Goal: Task Accomplishment & Management: Complete application form

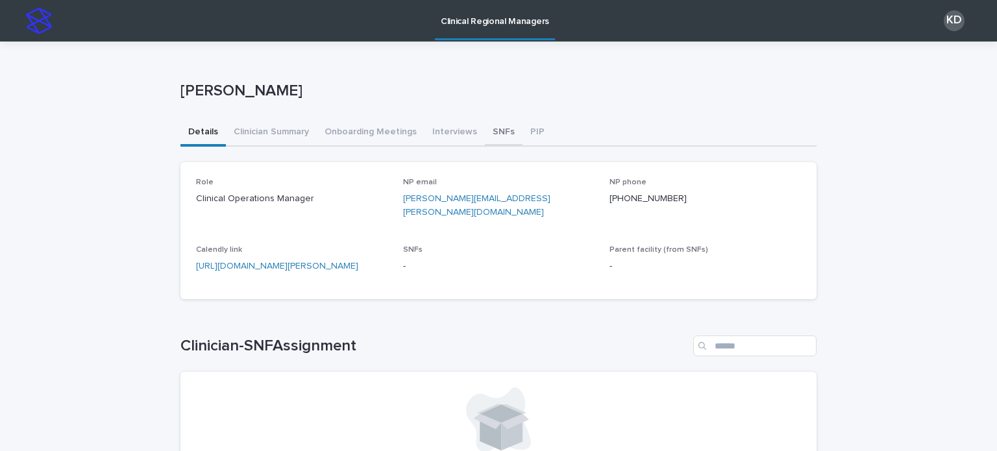
click at [485, 138] on button "SNFs" at bounding box center [504, 132] width 38 height 27
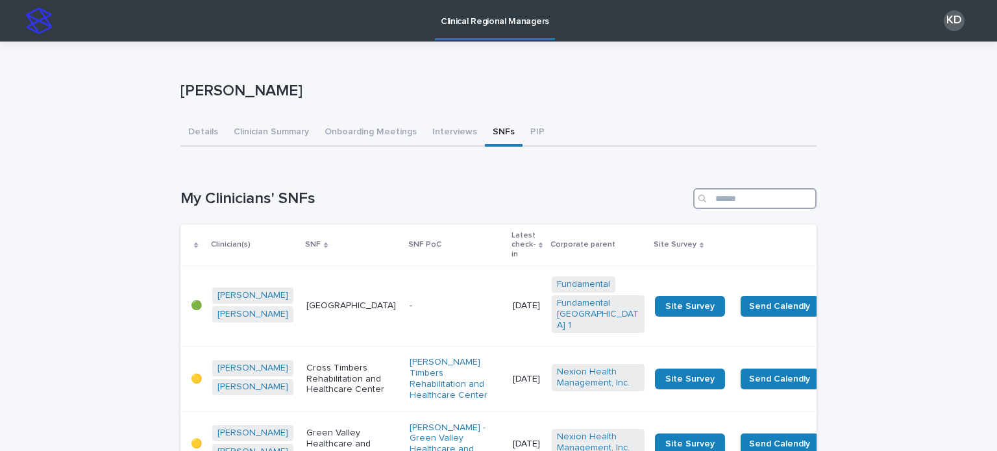
click at [760, 200] on input "Search" at bounding box center [754, 198] width 123 height 21
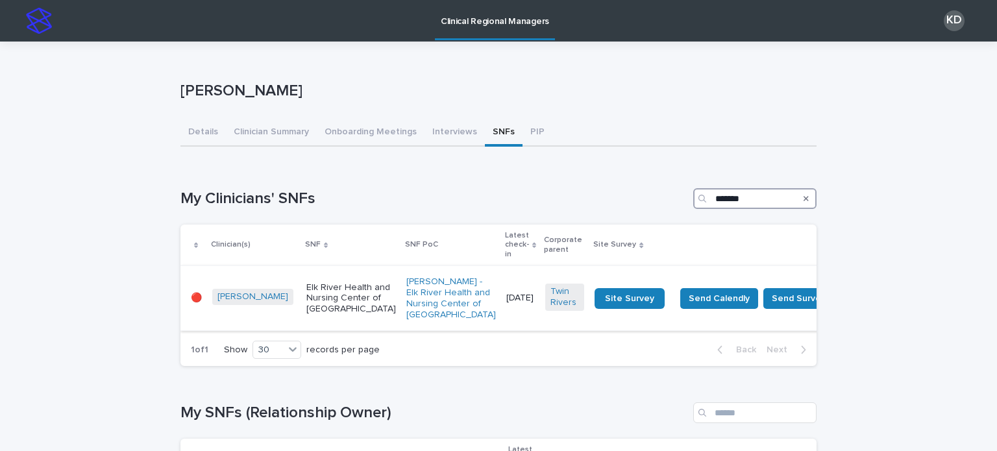
type input "*******"
click at [334, 303] on p "Elk River Health and Nursing Center of [GEOGRAPHIC_DATA]" at bounding box center [351, 298] width 90 height 32
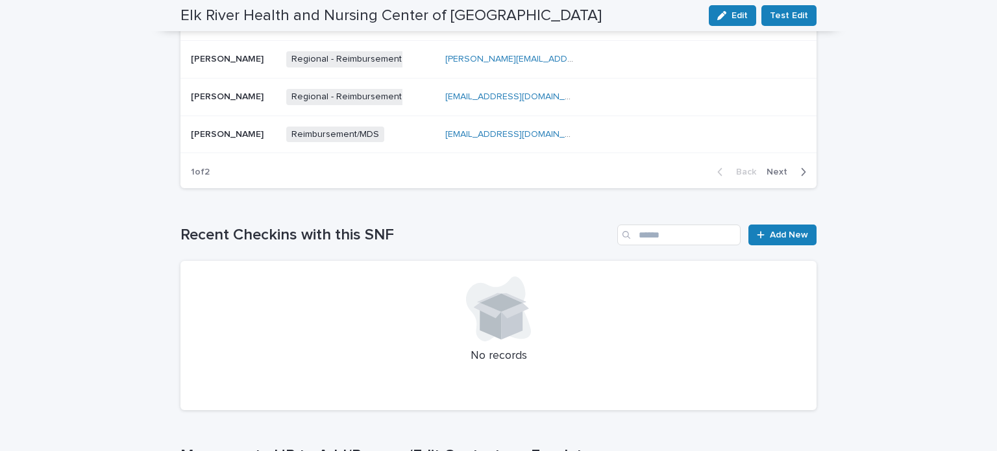
scroll to position [769, 0]
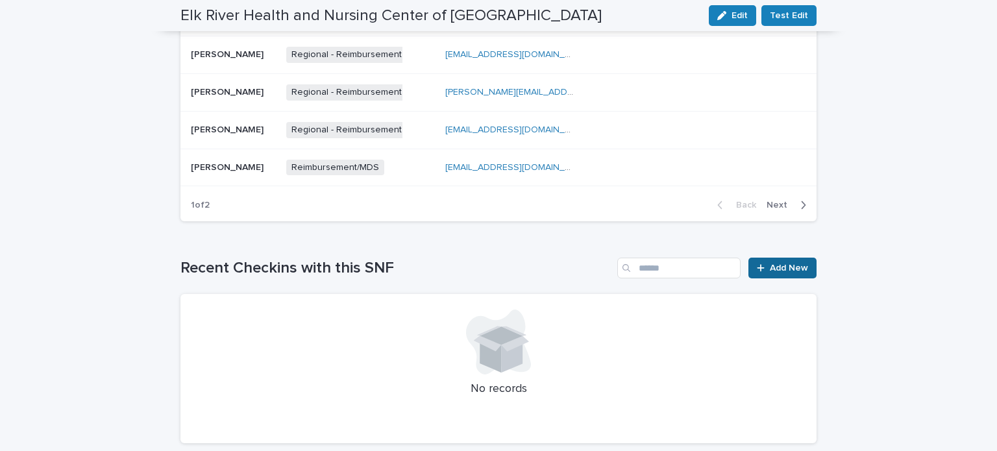
click at [795, 263] on span "Add New" at bounding box center [788, 267] width 38 height 9
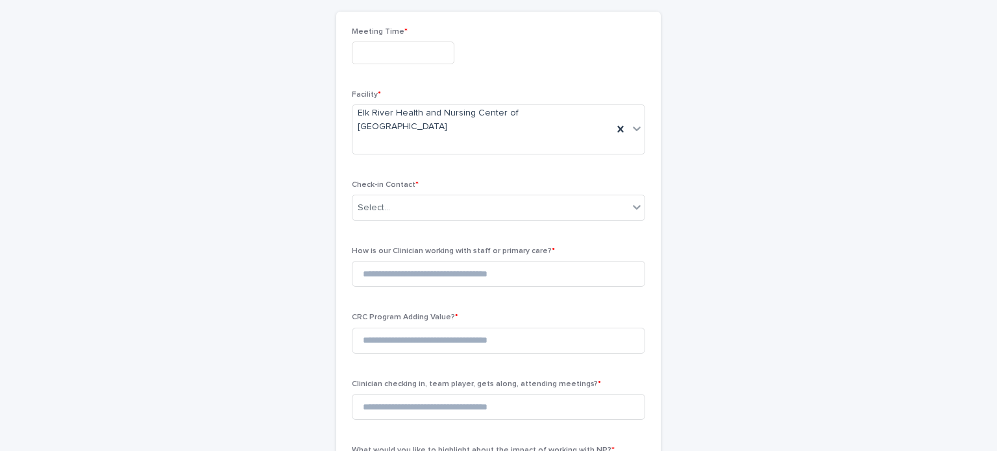
scroll to position [29, 0]
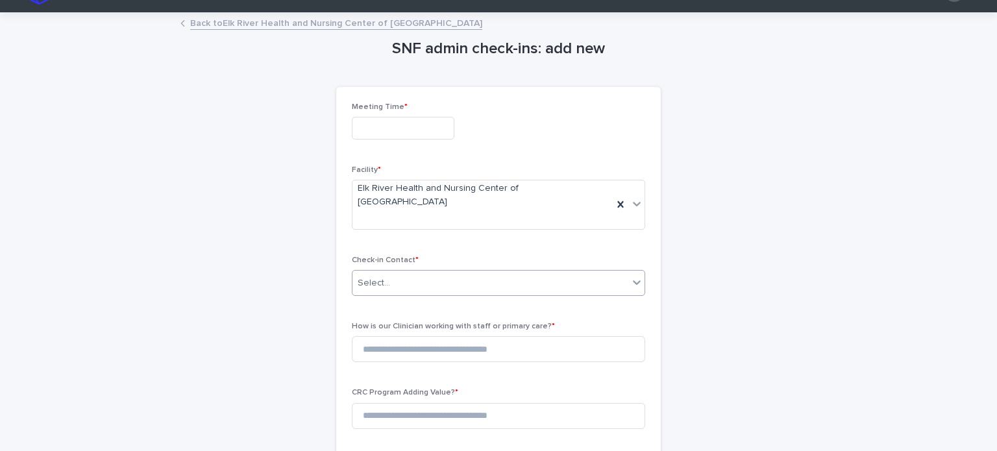
click at [393, 272] on div "Select..." at bounding box center [490, 282] width 276 height 21
type input "****"
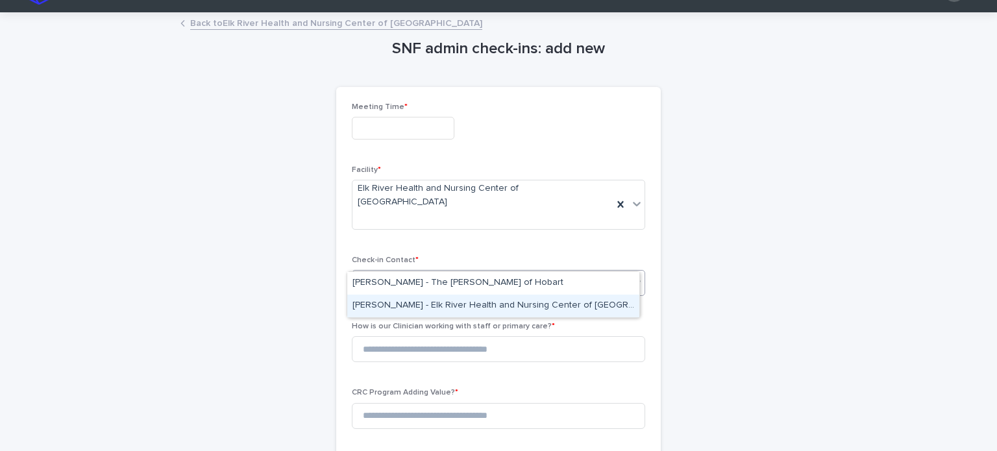
click at [415, 309] on div "[PERSON_NAME] - Elk River Health and Nursing Center of [GEOGRAPHIC_DATA]" at bounding box center [493, 306] width 292 height 23
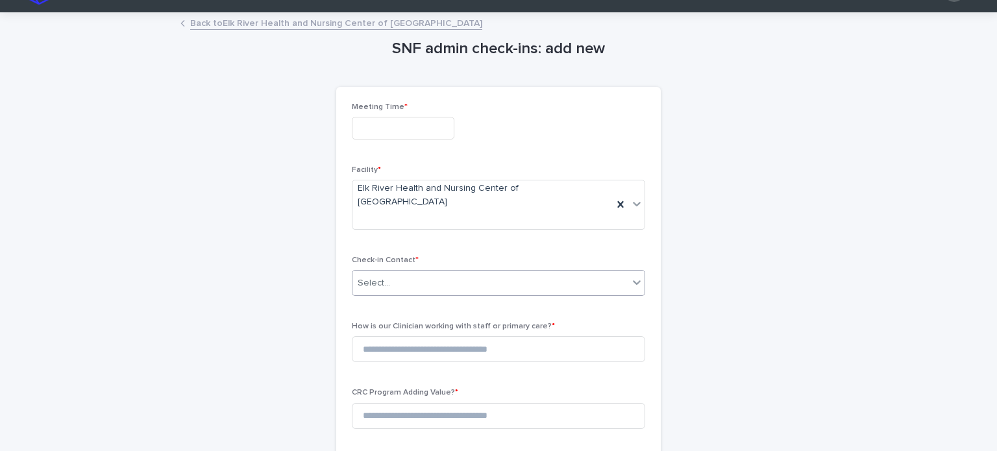
click at [357, 125] on input "text" at bounding box center [403, 128] width 103 height 23
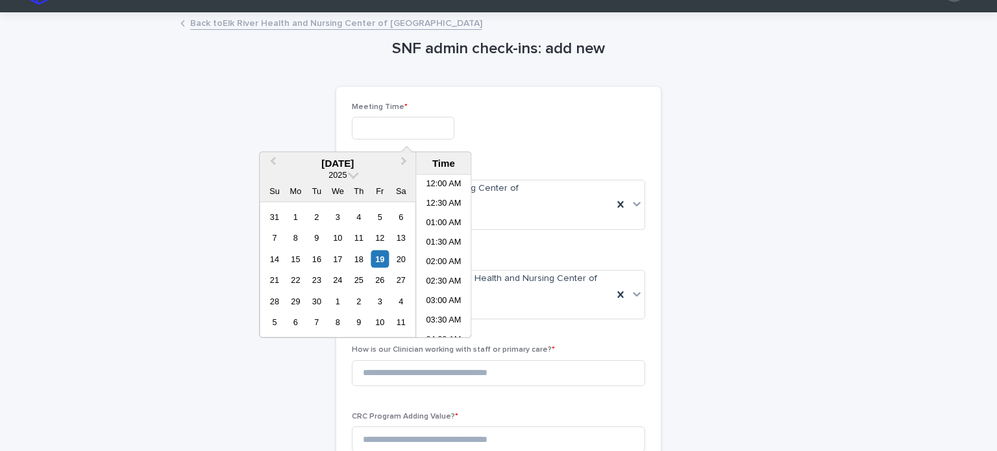
scroll to position [513, 0]
click at [440, 234] on li "02:30 PM" at bounding box center [443, 236] width 55 height 19
type input "**********"
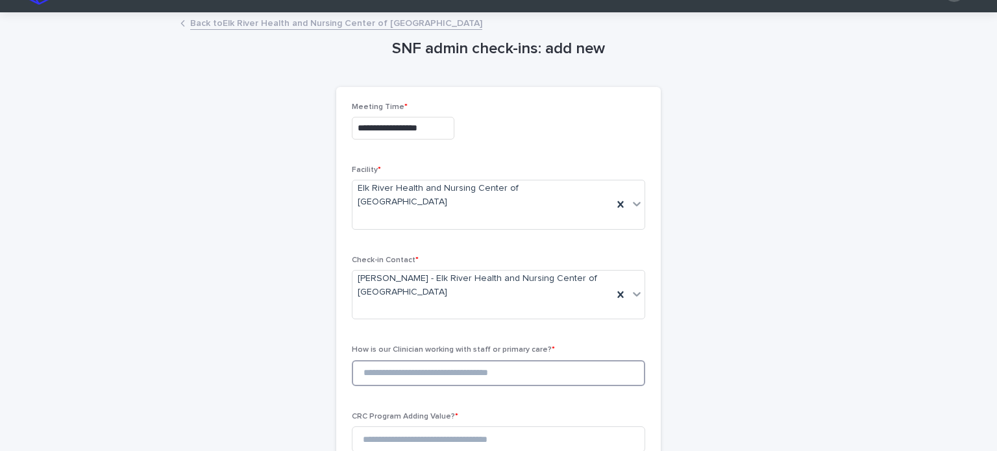
click at [433, 360] on input at bounding box center [498, 373] width 293 height 26
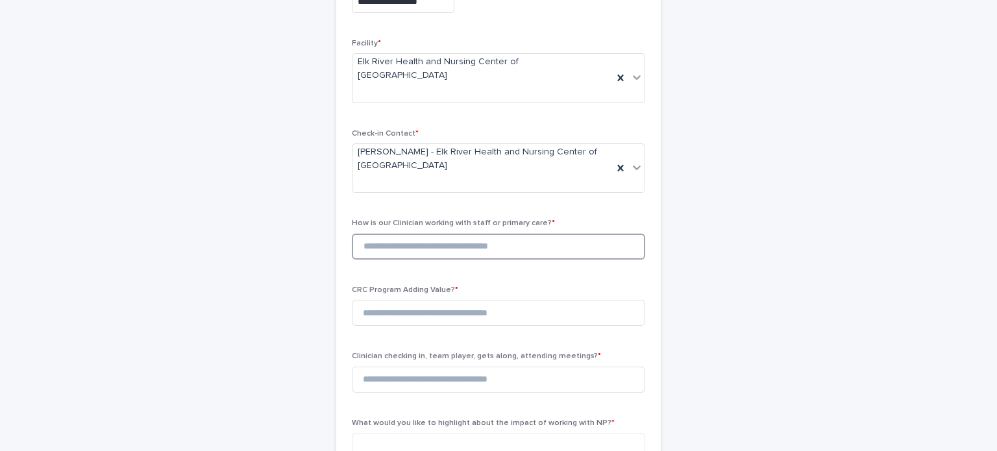
scroll to position [159, 0]
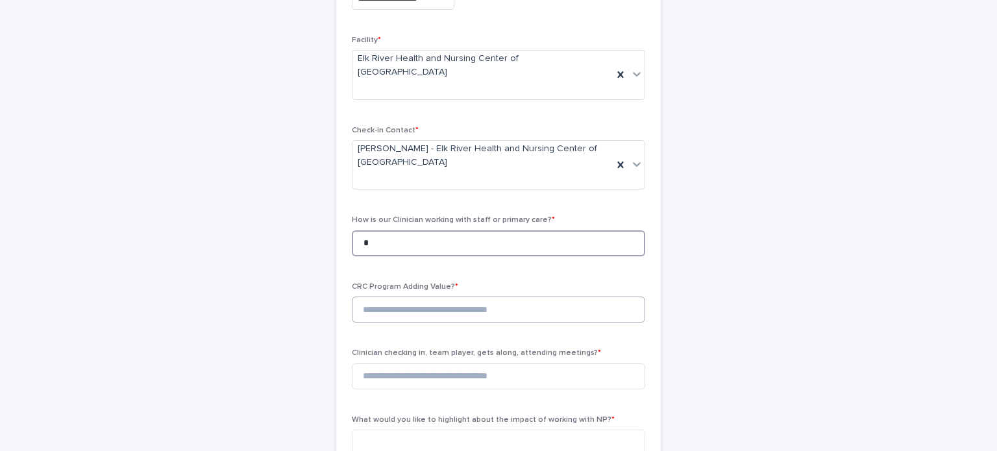
type input "*"
click at [416, 296] on input at bounding box center [498, 309] width 293 height 26
type input "*"
click at [405, 363] on input at bounding box center [498, 376] width 293 height 26
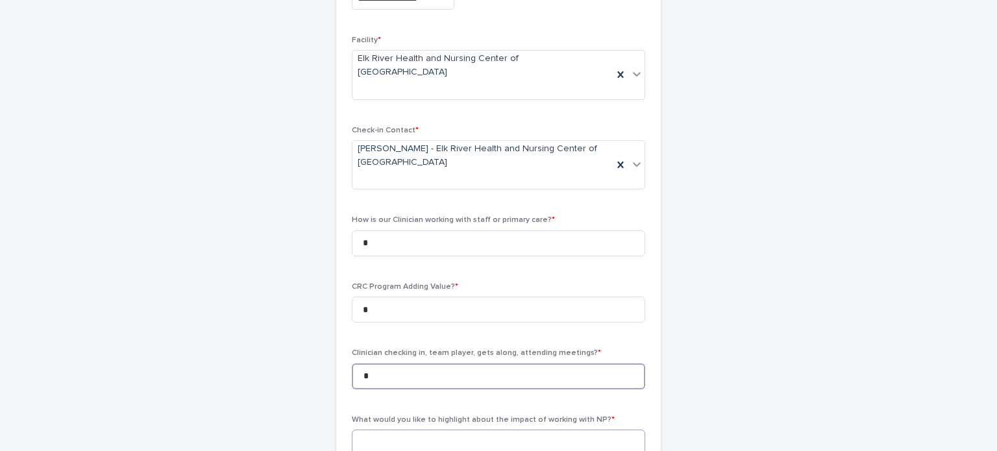
type input "*"
click at [431, 429] on textarea at bounding box center [498, 443] width 293 height 28
paste textarea "**********"
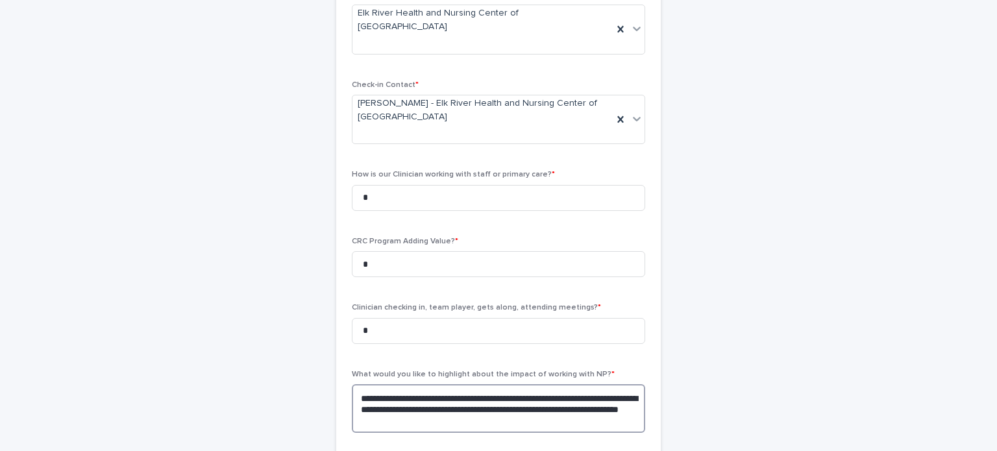
scroll to position [289, 0]
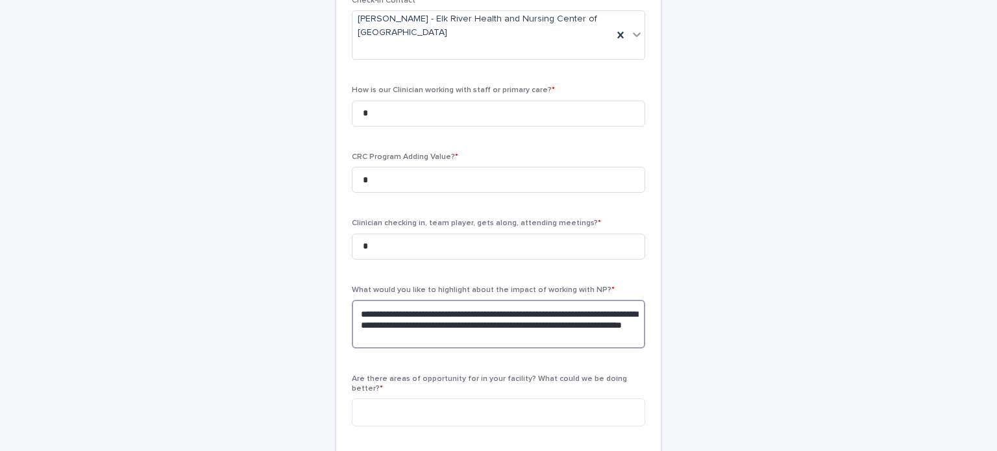
drag, startPoint x: 353, startPoint y: 264, endPoint x: 370, endPoint y: 256, distance: 18.6
click at [352, 300] on textarea "**********" at bounding box center [498, 324] width 293 height 49
type textarea "**********"
click at [516, 398] on textarea at bounding box center [498, 412] width 293 height 28
type textarea "*"
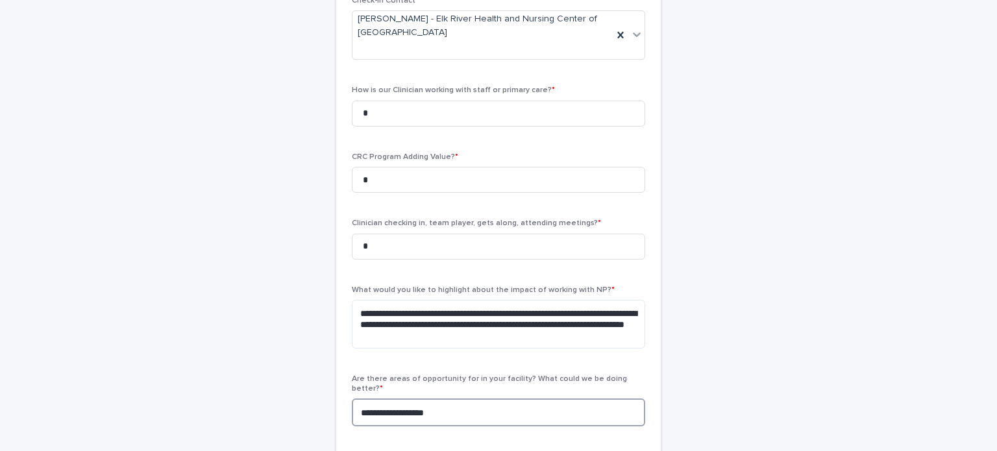
type textarea "**********"
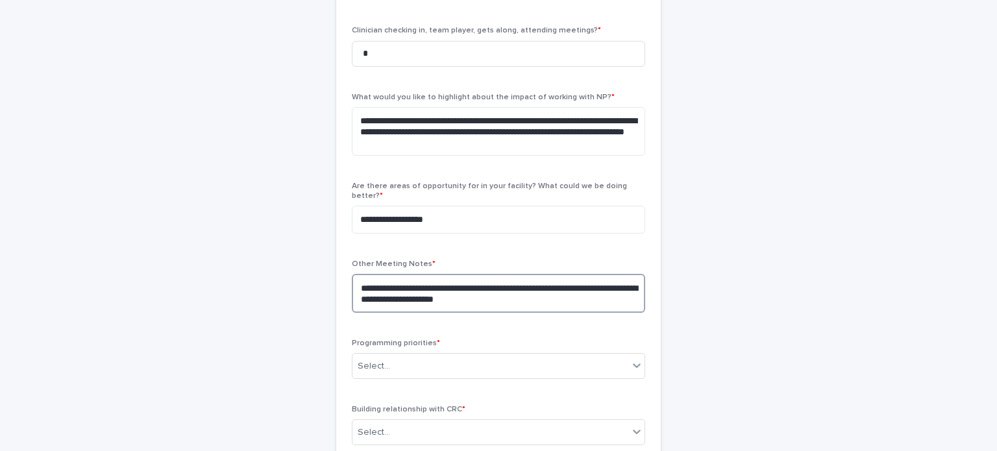
scroll to position [483, 0]
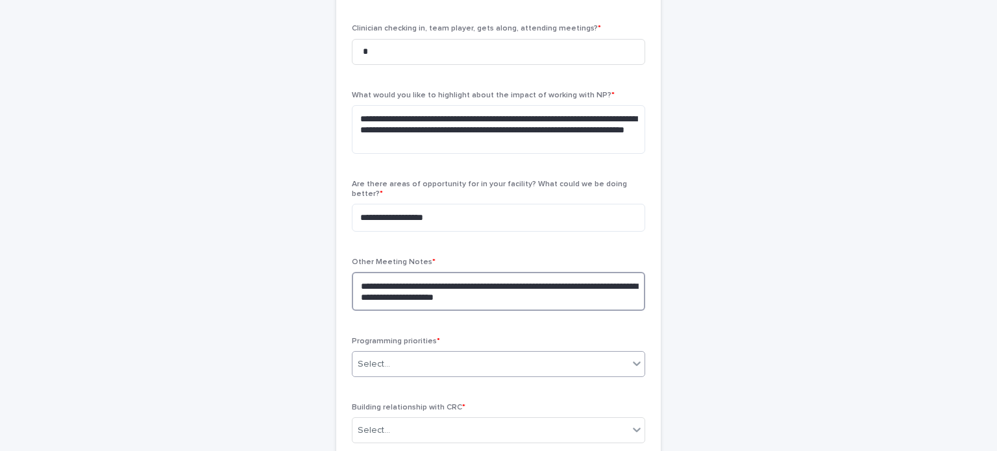
type textarea "**********"
click at [491, 354] on div "Select..." at bounding box center [490, 364] width 276 height 21
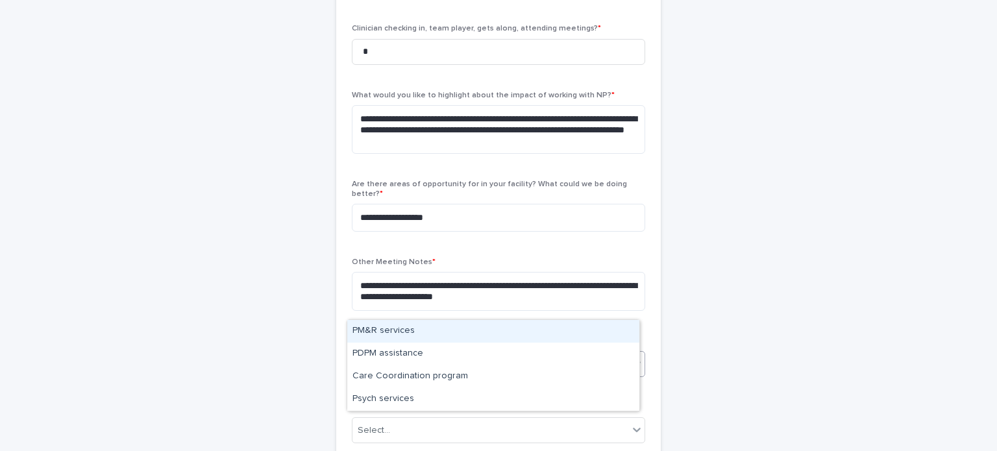
click at [485, 329] on div "PM&R services" at bounding box center [493, 331] width 292 height 23
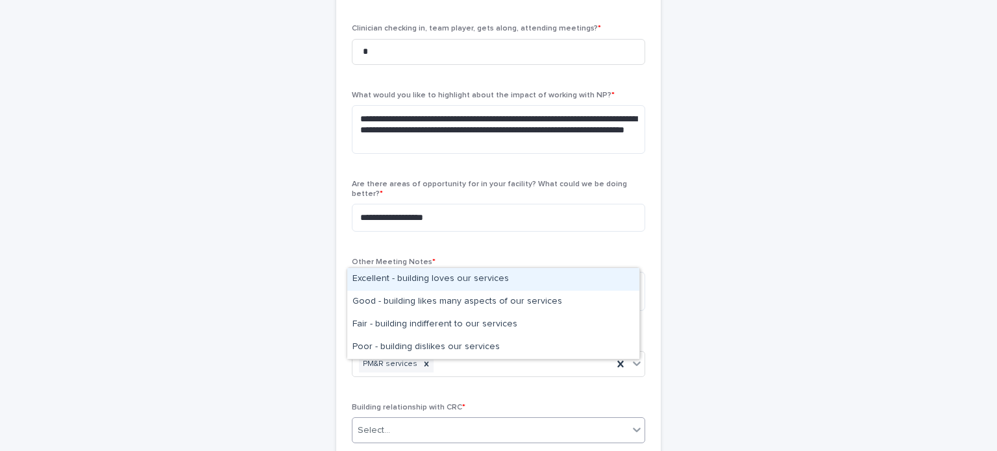
click at [505, 420] on div "Select..." at bounding box center [490, 430] width 276 height 21
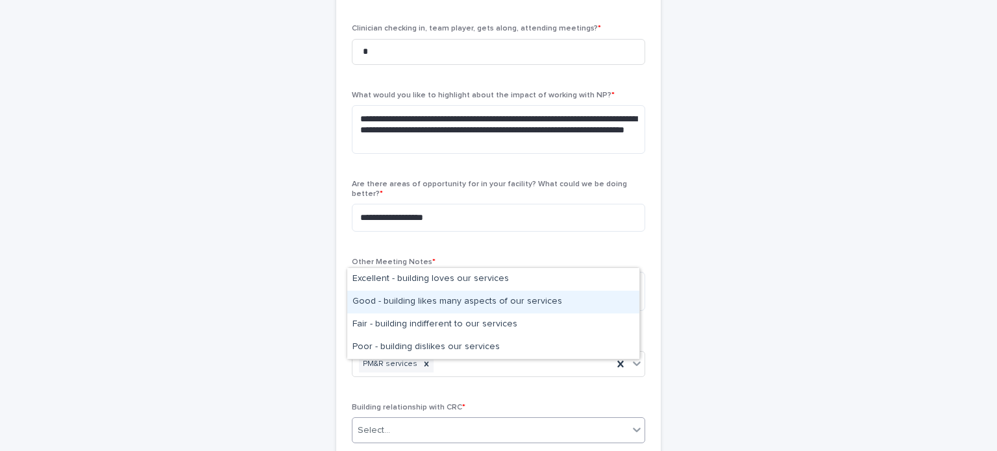
click at [500, 303] on div "Good - building likes many aspects of our services" at bounding box center [493, 302] width 292 height 23
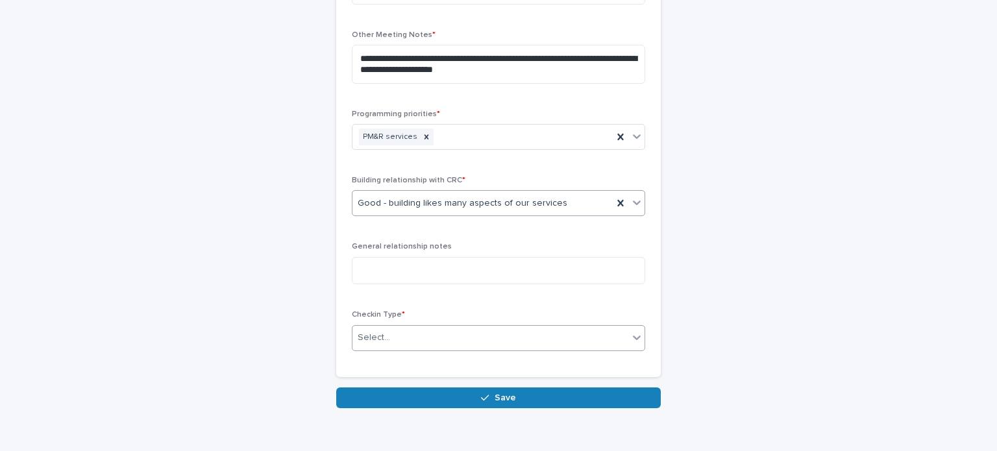
scroll to position [711, 0]
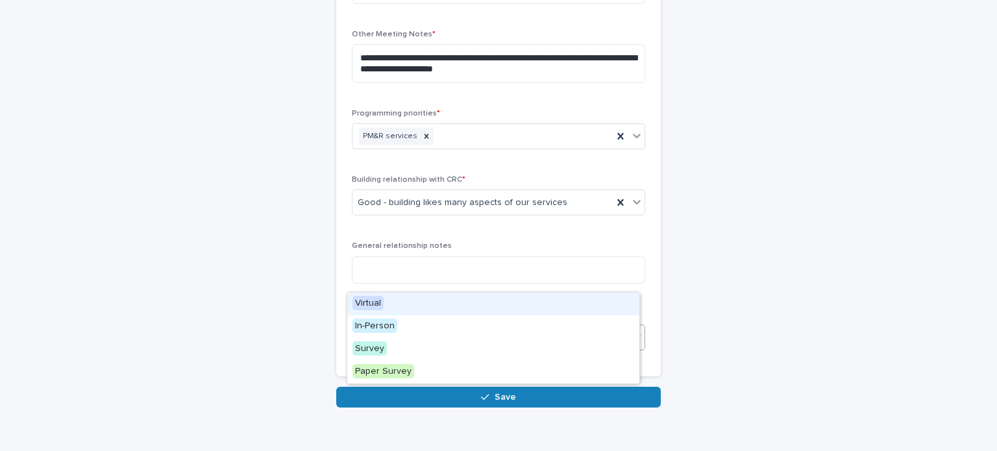
click at [408, 326] on div "Select..." at bounding box center [490, 336] width 276 height 21
click at [418, 313] on div "Virtual" at bounding box center [493, 304] width 292 height 23
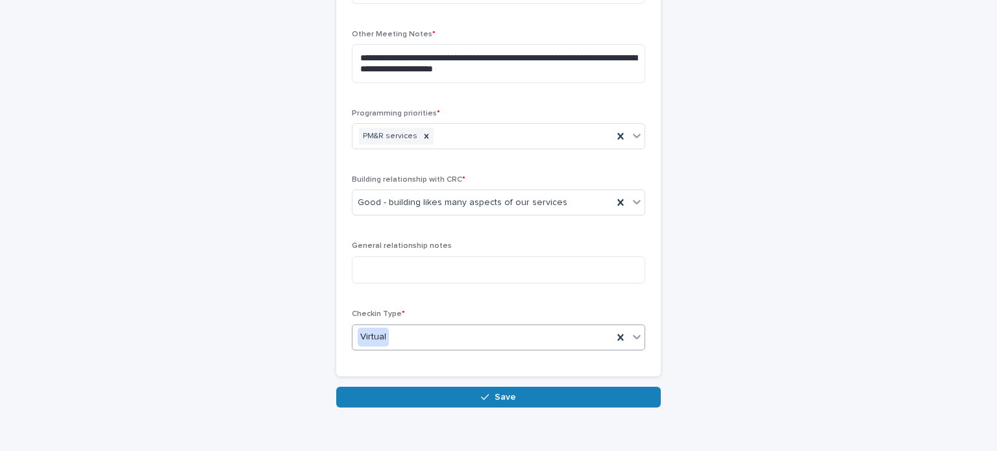
click at [435, 326] on div "Virtual" at bounding box center [482, 336] width 260 height 21
drag, startPoint x: 783, startPoint y: 308, endPoint x: 677, endPoint y: 324, distance: 107.6
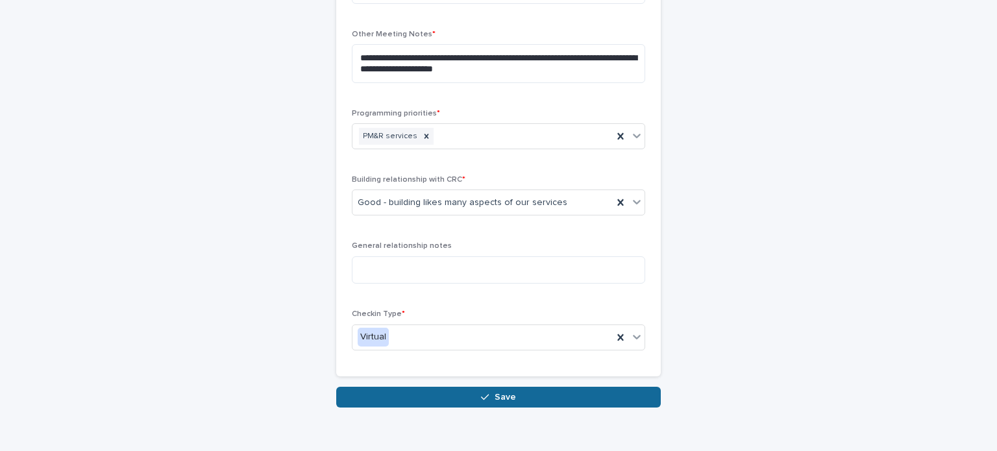
drag, startPoint x: 522, startPoint y: 350, endPoint x: 522, endPoint y: 342, distance: 7.8
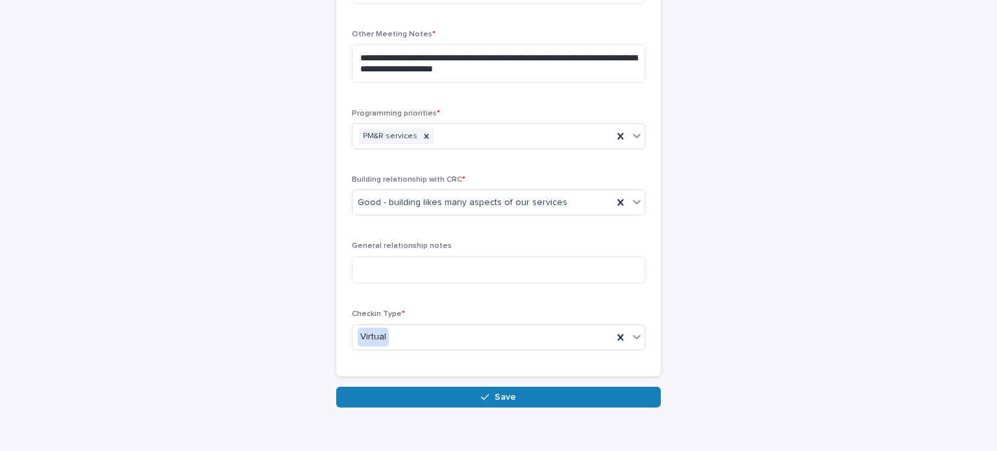
drag, startPoint x: 522, startPoint y: 337, endPoint x: 647, endPoint y: 394, distance: 137.9
click at [522, 387] on button "Save" at bounding box center [498, 397] width 324 height 21
